Goal: Task Accomplishment & Management: Manage account settings

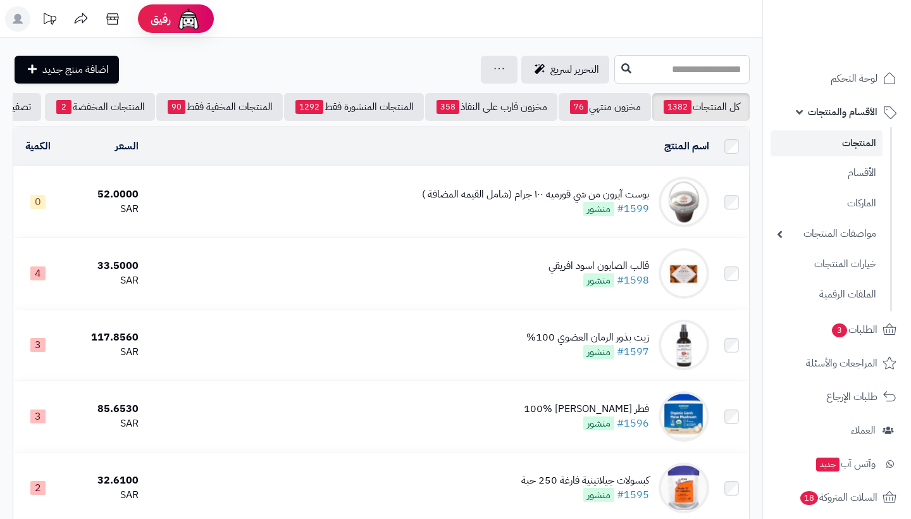
click at [681, 75] on input "text" at bounding box center [681, 69] width 135 height 28
type input "*"
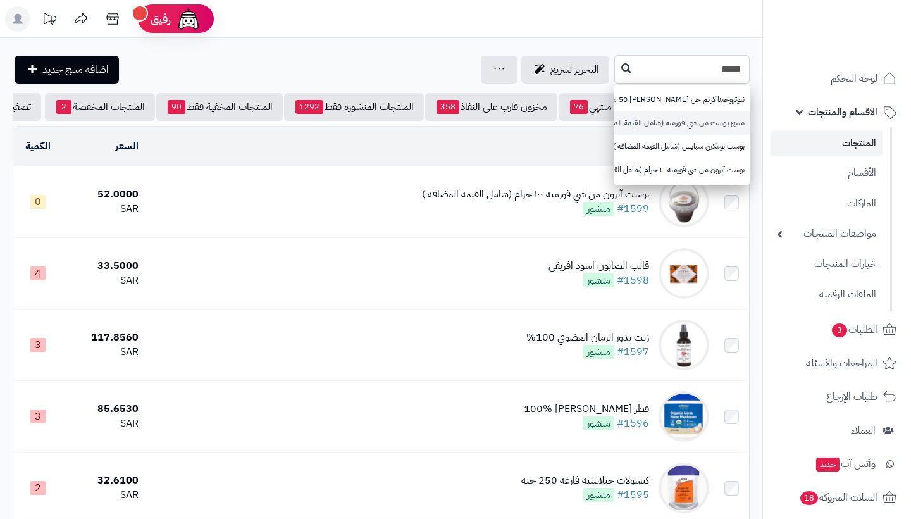
type input "****"
click at [703, 120] on link "منتج بوست من شي قورميه (شامل القيمة المضافة)" at bounding box center [681, 122] width 135 height 23
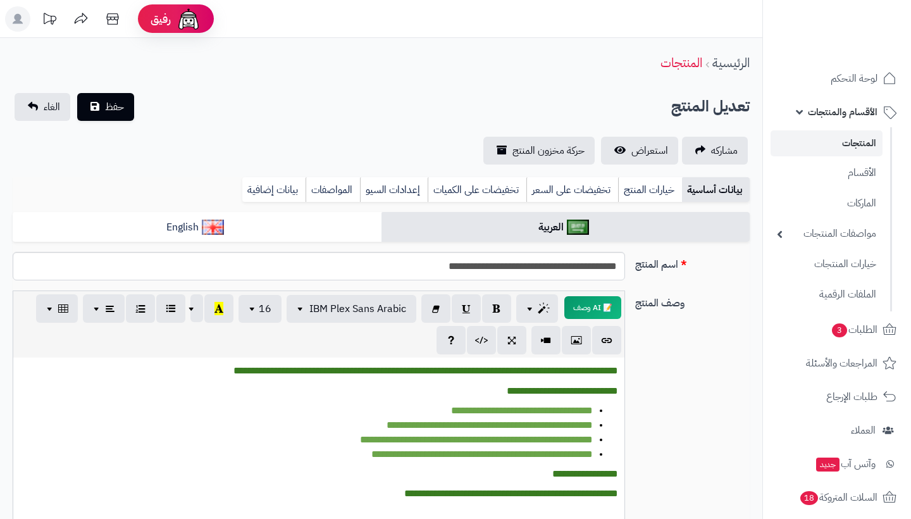
click at [827, 144] on link "المنتجات" at bounding box center [827, 143] width 112 height 26
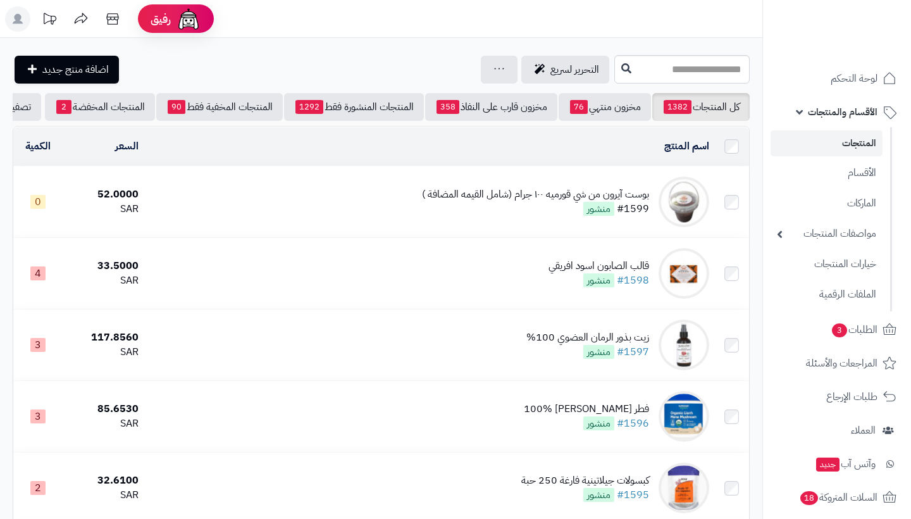
click at [630, 201] on link "#1599" at bounding box center [633, 208] width 32 height 15
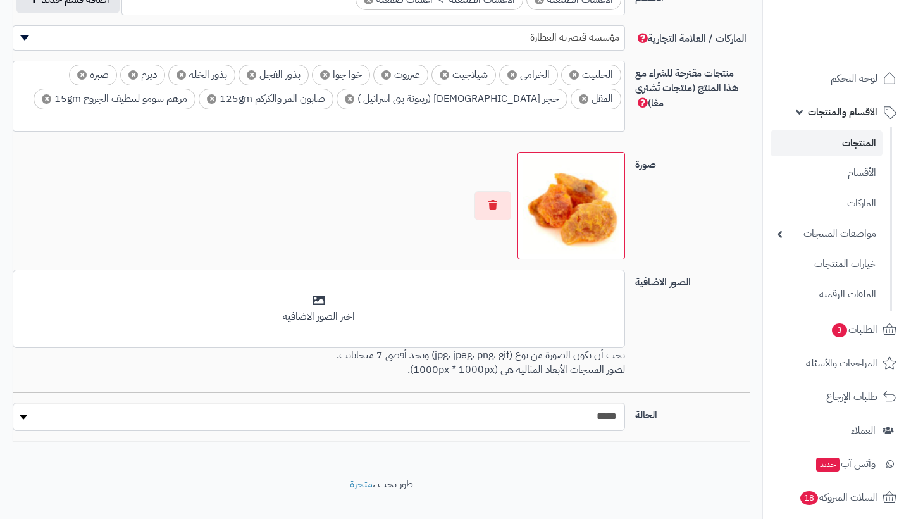
scroll to position [806, 0]
